Goal: Task Accomplishment & Management: Complete application form

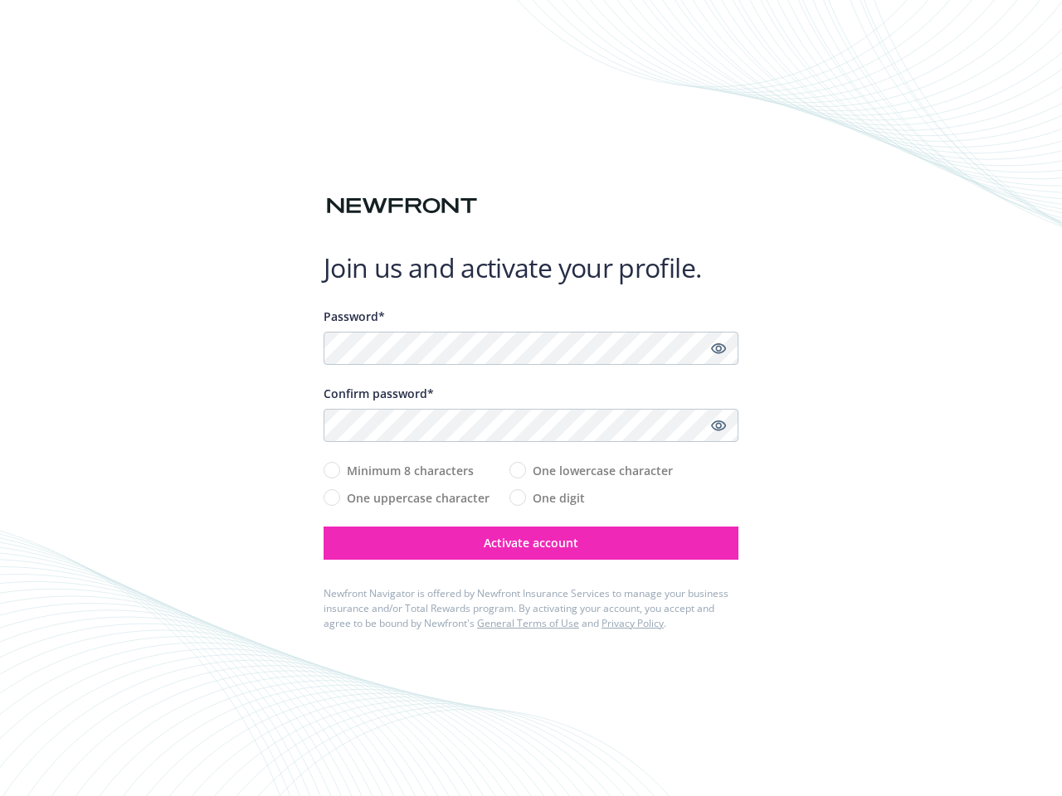
click at [531, 398] on div "Confirm password*" at bounding box center [530, 393] width 415 height 17
click at [718, 348] on icon "Show password" at bounding box center [718, 348] width 15 height 15
click at [718, 425] on icon "Show password" at bounding box center [718, 425] width 15 height 15
click at [531, 543] on span "Activate account" at bounding box center [531, 543] width 95 height 16
